Goal: Task Accomplishment & Management: Manage account settings

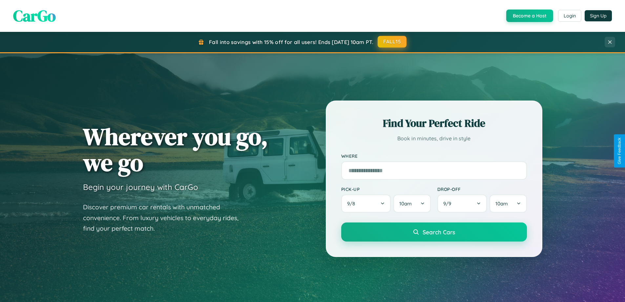
click at [392, 42] on button "FALL15" at bounding box center [392, 42] width 29 height 12
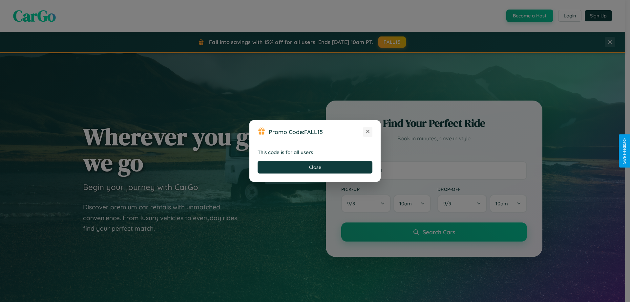
click at [368, 132] on icon at bounding box center [368, 131] width 7 height 7
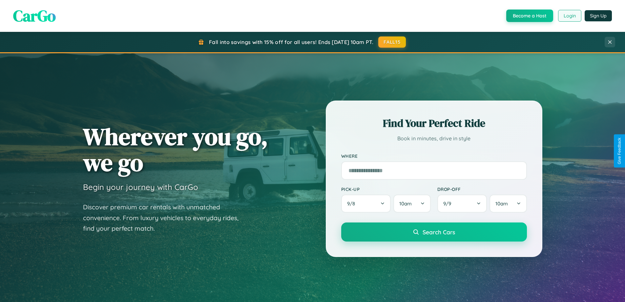
click at [569, 16] on button "Login" at bounding box center [569, 16] width 23 height 12
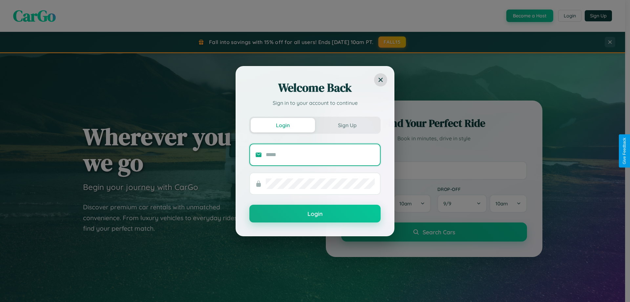
click at [320, 154] on input "text" at bounding box center [320, 154] width 109 height 11
type input "**********"
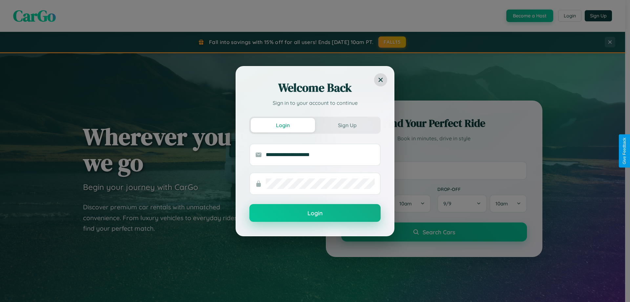
click at [315, 213] on button "Login" at bounding box center [314, 213] width 131 height 18
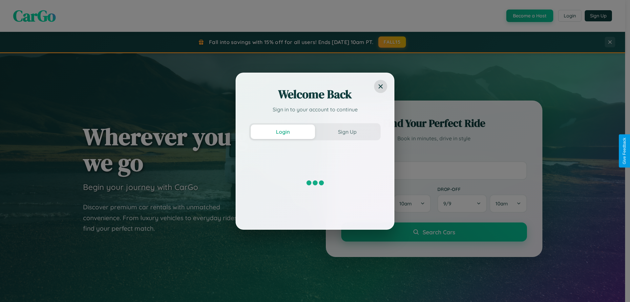
click at [392, 42] on div "Welcome Back Sign in to your account to continue Login Sign Up" at bounding box center [315, 151] width 630 height 302
